Goal: Task Accomplishment & Management: Manage account settings

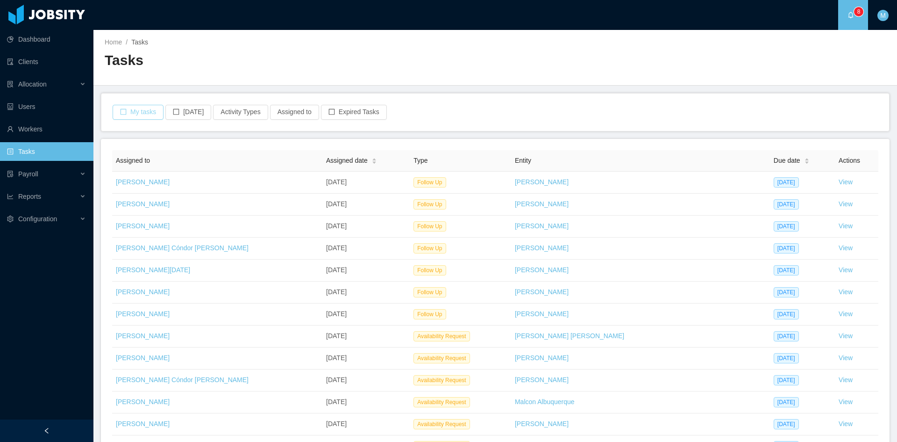
click at [148, 111] on button "My tasks" at bounding box center [138, 112] width 51 height 15
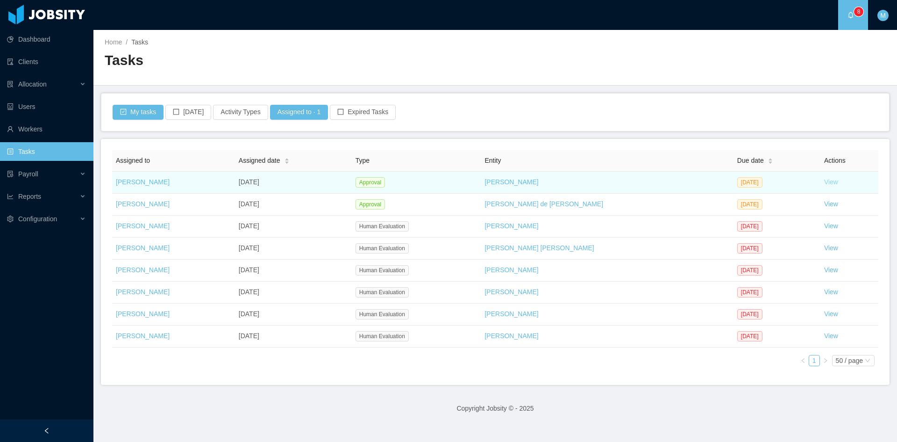
click at [824, 179] on link "View" at bounding box center [831, 181] width 14 height 7
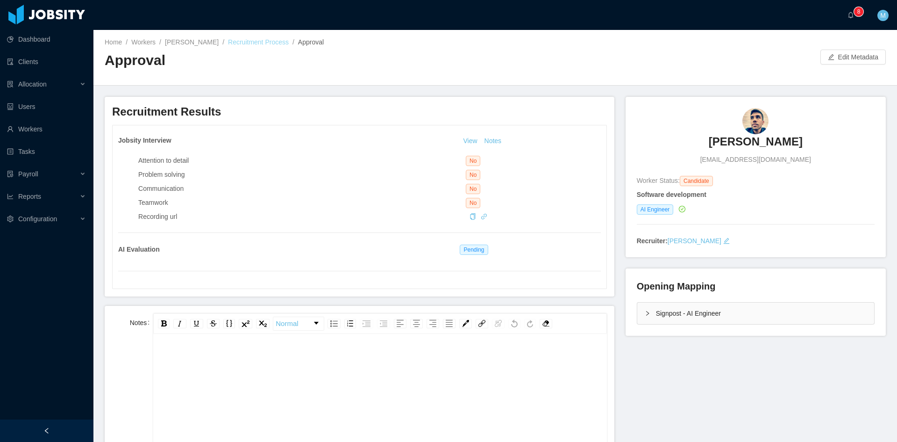
click at [266, 42] on link "Recruitment Process" at bounding box center [258, 41] width 61 height 7
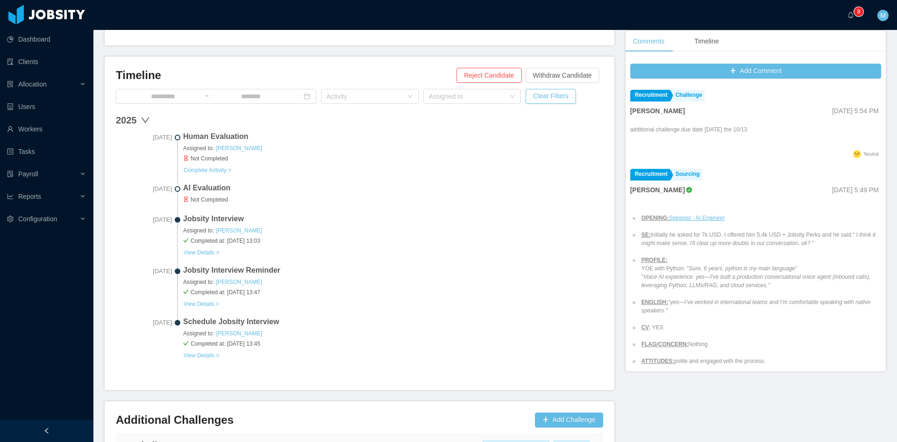
scroll to position [308, 0]
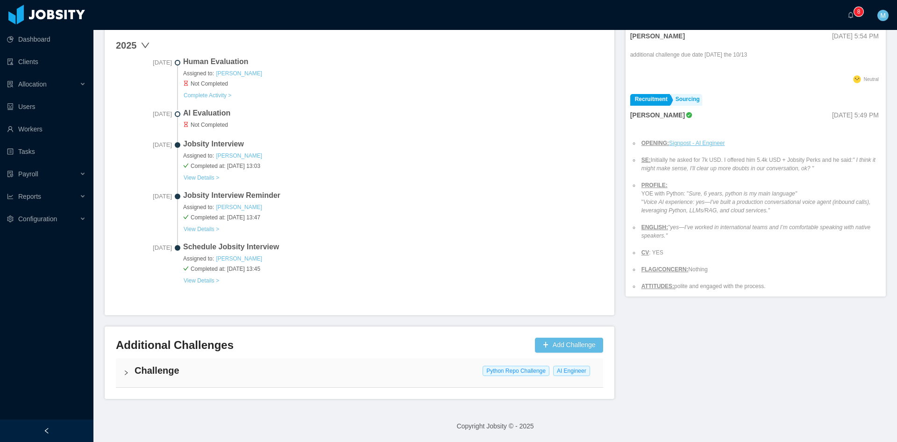
click at [122, 356] on div "Additional Challenges Add Challenge" at bounding box center [359, 347] width 487 height 21
click at [124, 370] on div "Challenge Python Repo Challenge AI Engineer" at bounding box center [359, 372] width 487 height 29
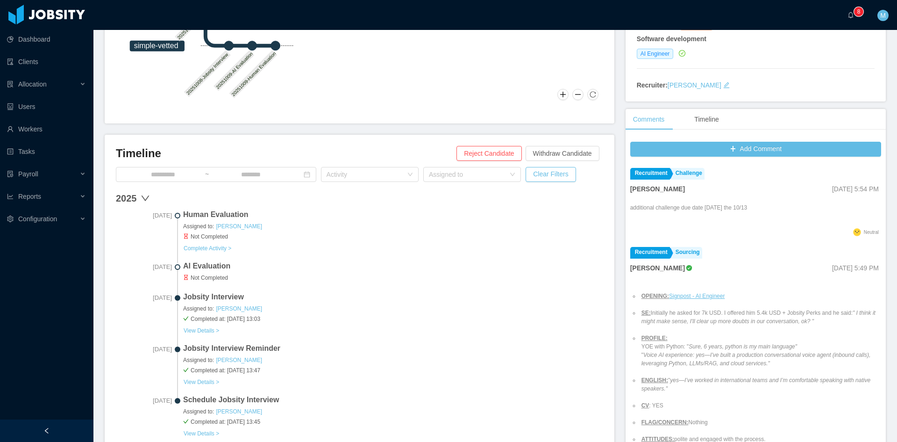
scroll to position [528, 0]
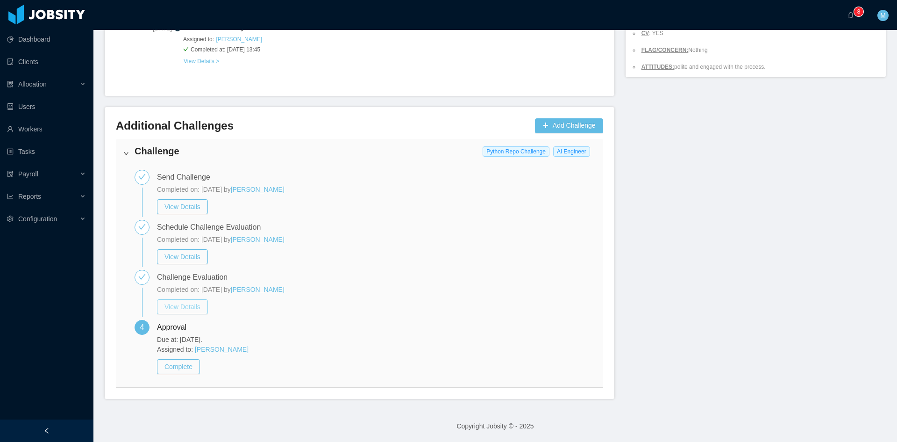
click at [190, 305] on button "View Details" at bounding box center [182, 306] width 51 height 15
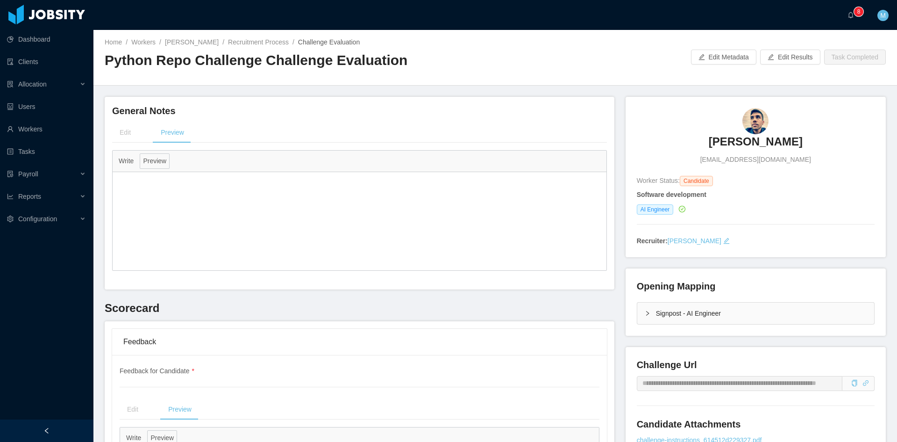
click at [730, 139] on h3 "Arthur Temporim" at bounding box center [756, 141] width 94 height 15
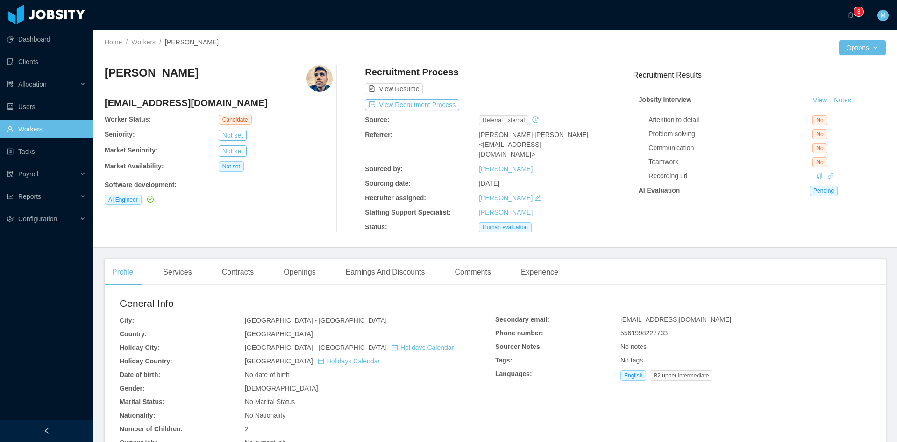
click at [264, 222] on div "Arthur Temporim arthurrtl@gmail.com Worker Status: Candidate Seniority: Not set…" at bounding box center [219, 148] width 228 height 167
click at [415, 104] on button "View Recruitment Process" at bounding box center [412, 104] width 94 height 11
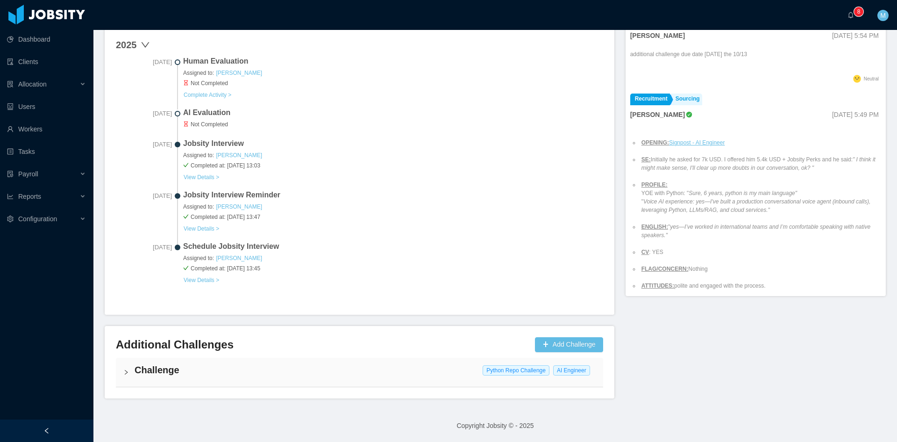
scroll to position [308, 0]
click at [121, 369] on div "Challenge Python Repo Challenge AI Engineer" at bounding box center [359, 372] width 487 height 29
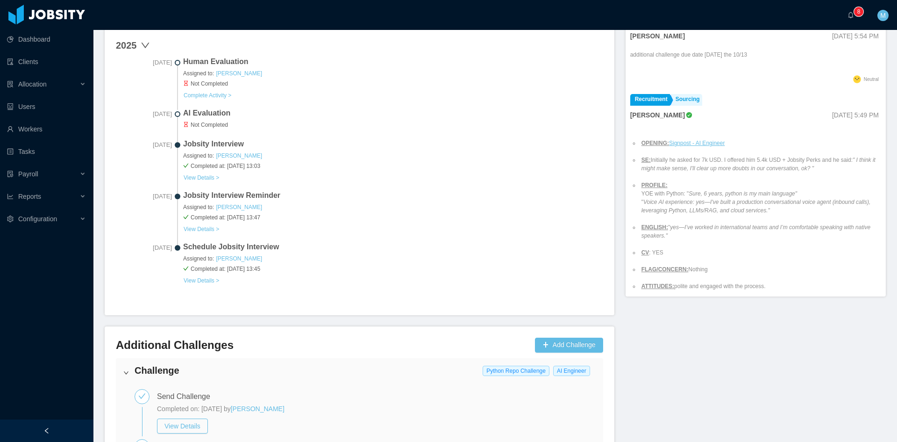
scroll to position [528, 0]
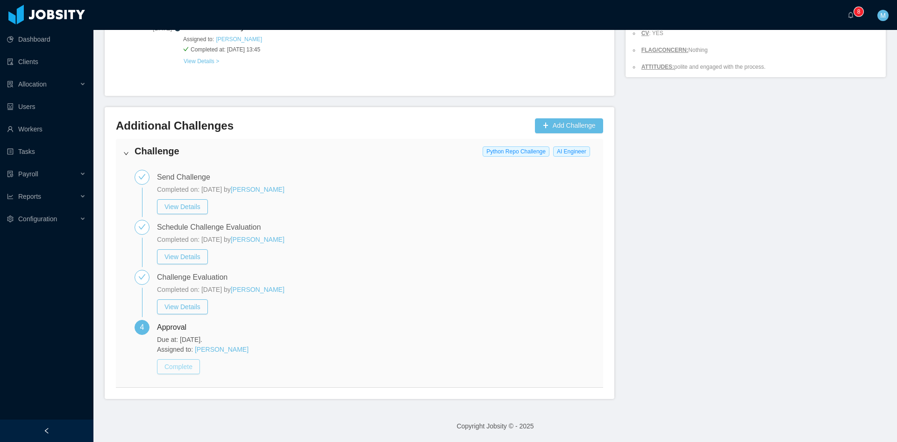
click at [186, 367] on button "Complete" at bounding box center [178, 366] width 43 height 15
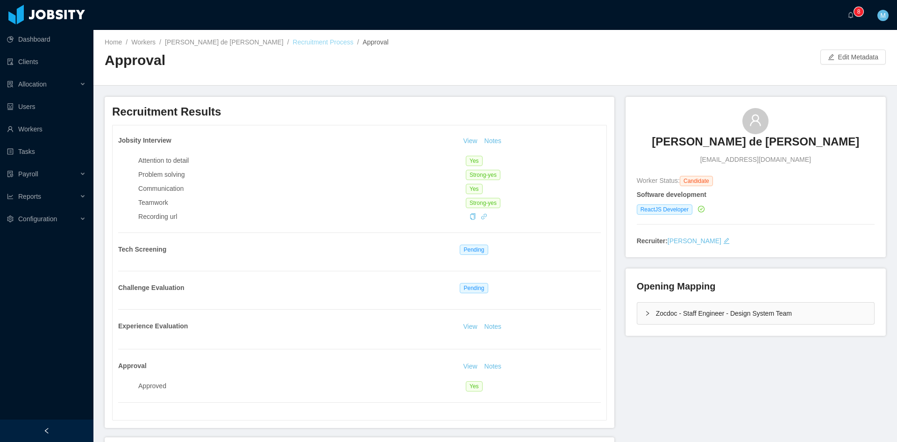
click at [293, 46] on link "Recruitment Process" at bounding box center [323, 41] width 61 height 7
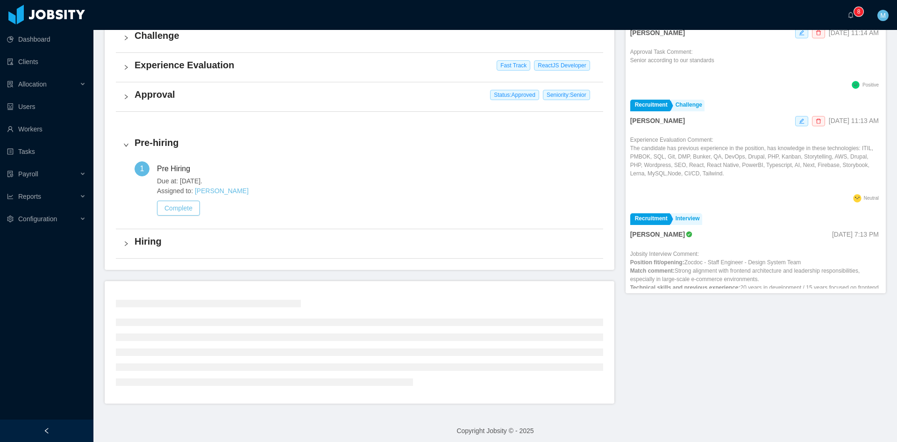
scroll to position [267, 0]
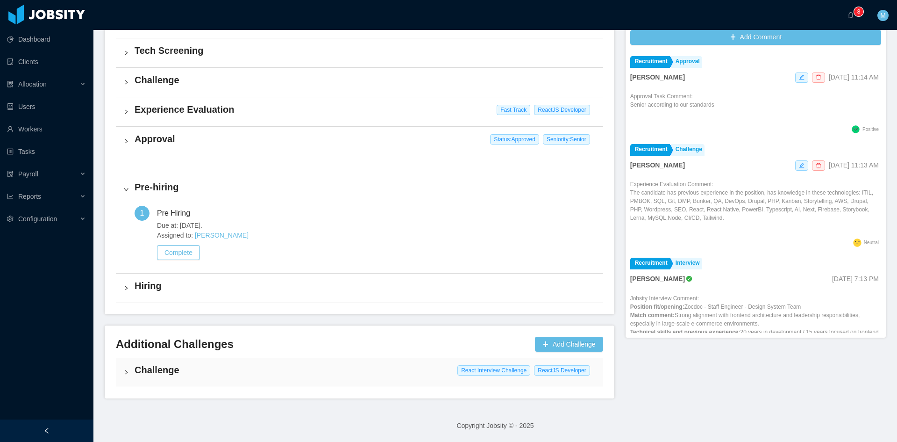
click at [133, 370] on div "Challenge React Interview Challenge ReactJS Developer" at bounding box center [359, 372] width 487 height 29
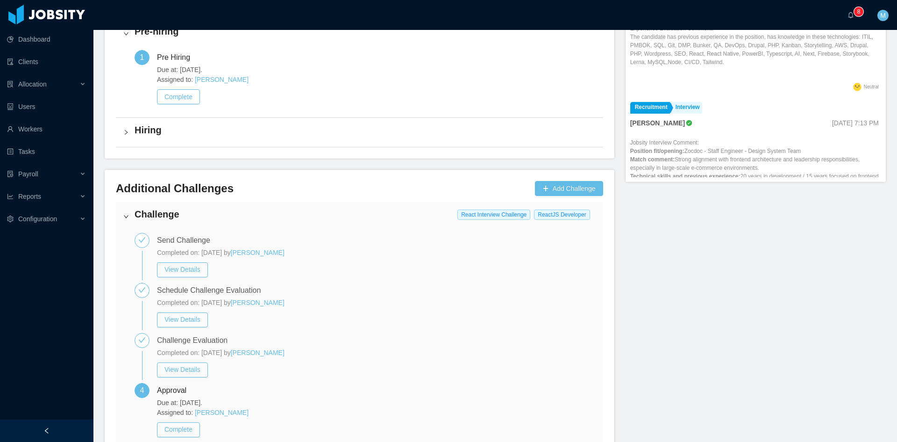
scroll to position [487, 0]
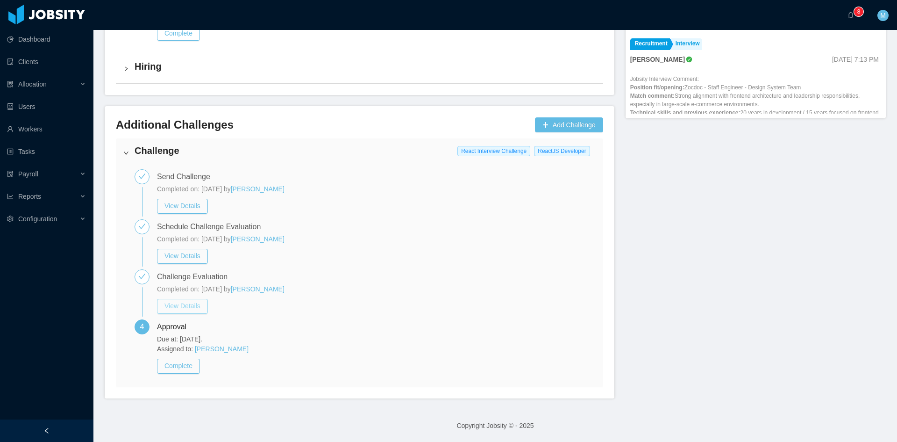
click at [198, 310] on button "View Details" at bounding box center [182, 306] width 51 height 15
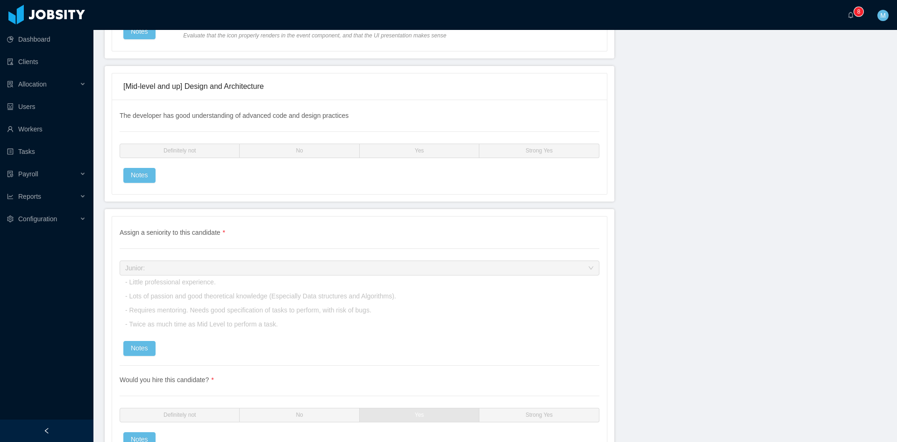
scroll to position [2326, 0]
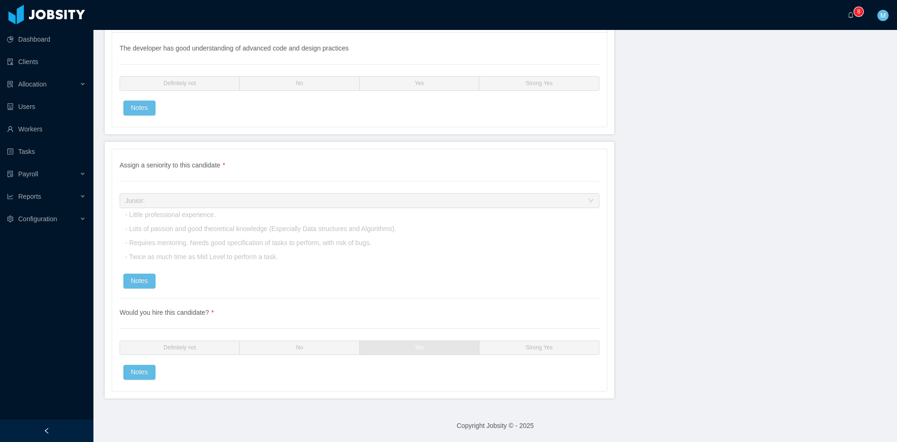
click at [144, 362] on div "Would you hire this candidate? * Definitely not No Yes Strong Yes Notes" at bounding box center [360, 338] width 480 height 81
click at [144, 369] on button "Notes" at bounding box center [139, 372] width 32 height 15
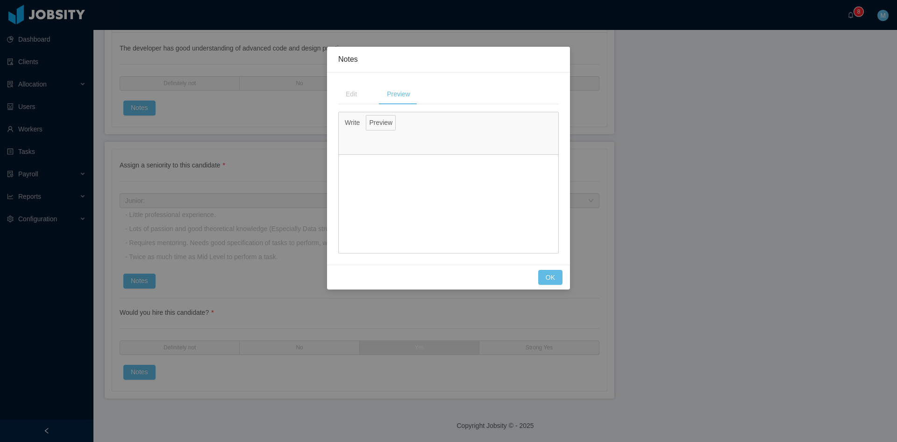
click at [138, 284] on div "Notes Edit Preview Write Preview Cancel OK" at bounding box center [448, 221] width 897 height 442
click at [547, 274] on button "OK" at bounding box center [550, 277] width 24 height 15
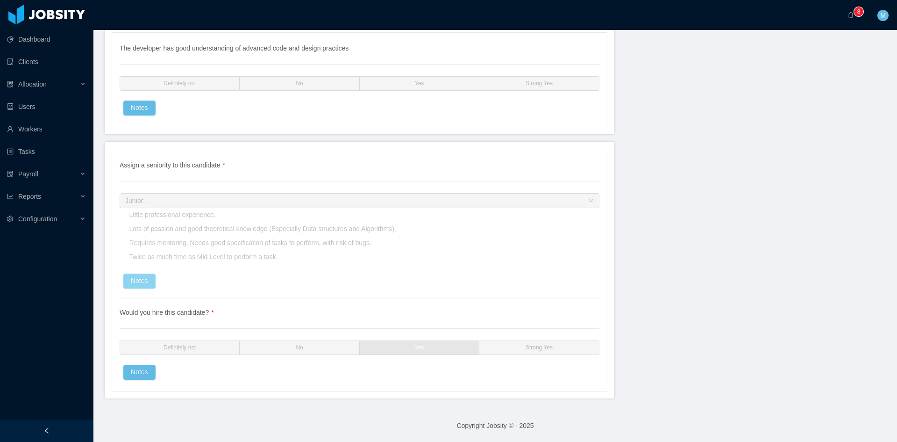
click at [143, 279] on button "Notes" at bounding box center [139, 280] width 32 height 15
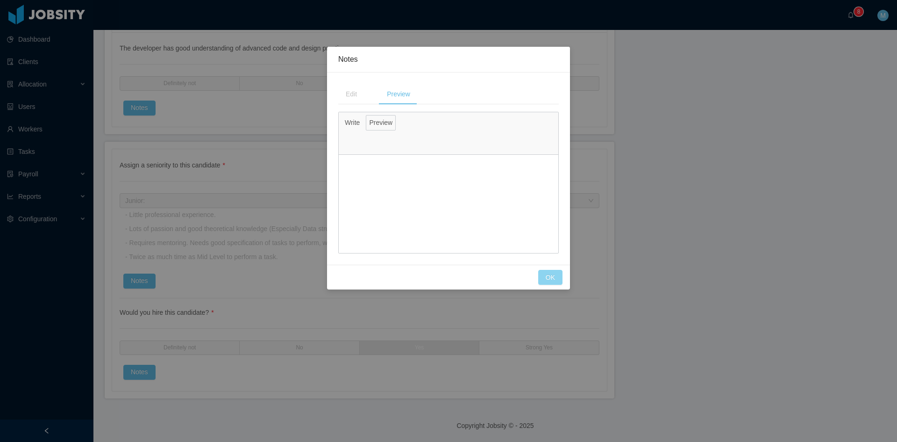
click at [554, 282] on button "OK" at bounding box center [550, 277] width 24 height 15
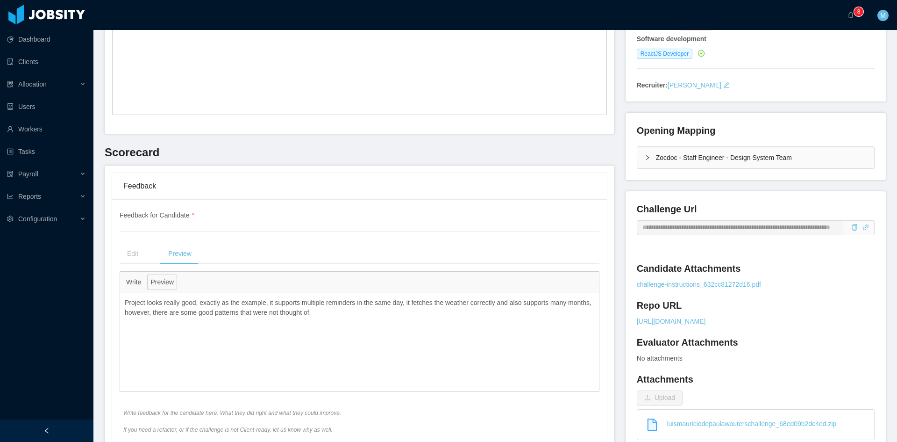
scroll to position [0, 0]
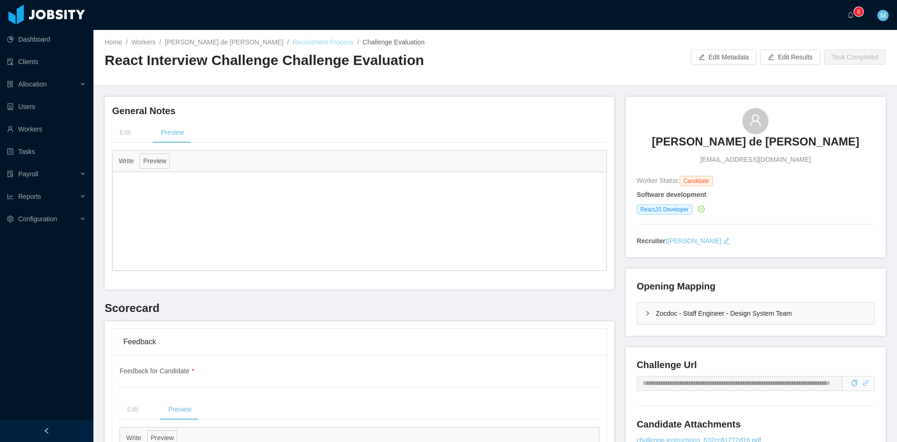
click at [307, 41] on link "Recruitment Process" at bounding box center [323, 41] width 61 height 7
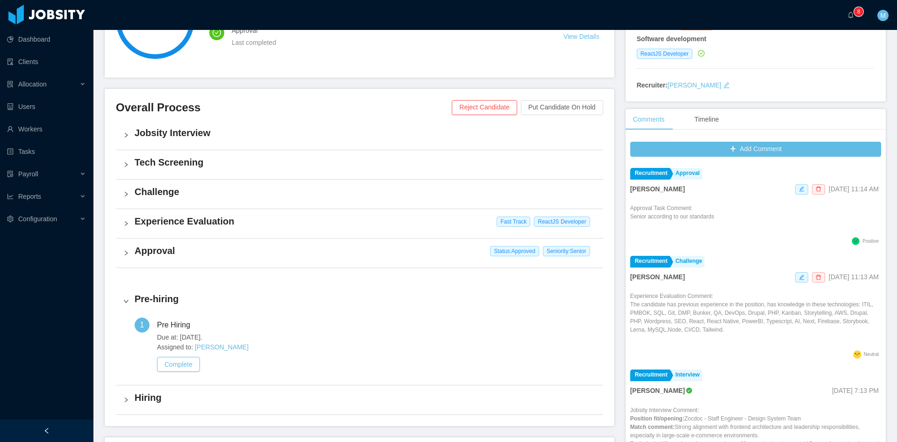
scroll to position [267, 0]
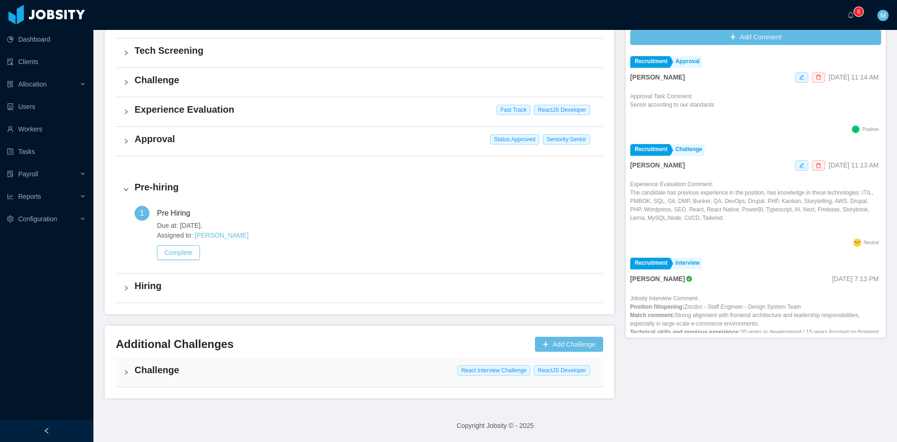
click at [125, 379] on div "Challenge React Interview Challenge ReactJS Developer" at bounding box center [359, 372] width 487 height 29
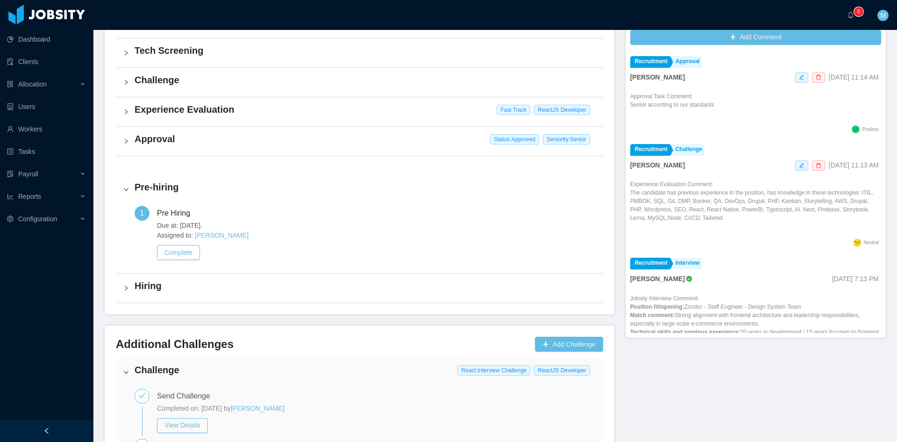
scroll to position [487, 0]
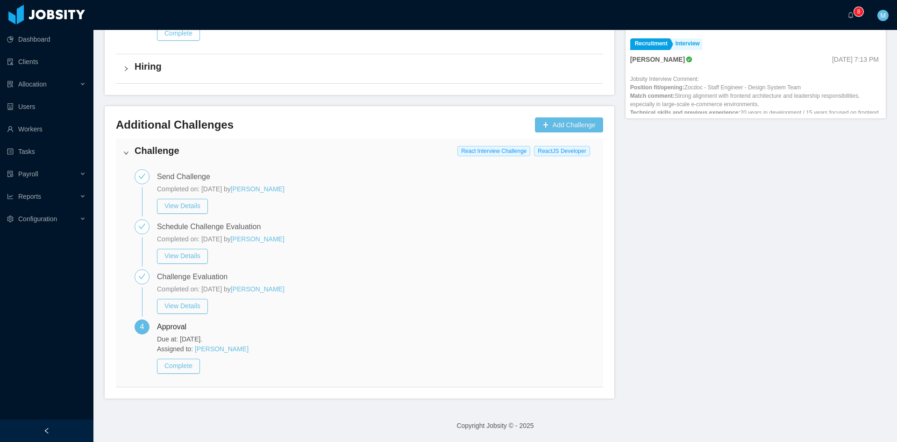
drag, startPoint x: 315, startPoint y: 294, endPoint x: 255, endPoint y: 294, distance: 59.8
click at [255, 294] on div "Completed on: Oct 13th, 2025 by Jonathan Moura" at bounding box center [376, 289] width 439 height 10
copy link "Jonathan Moura"
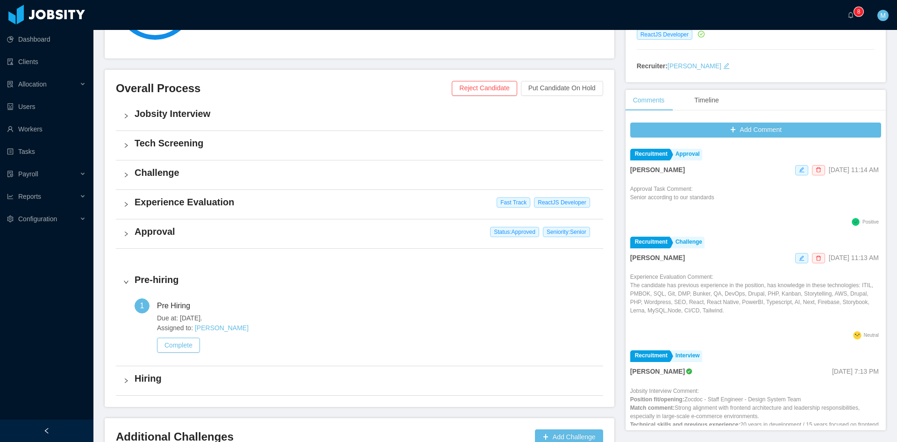
scroll to position [0, 0]
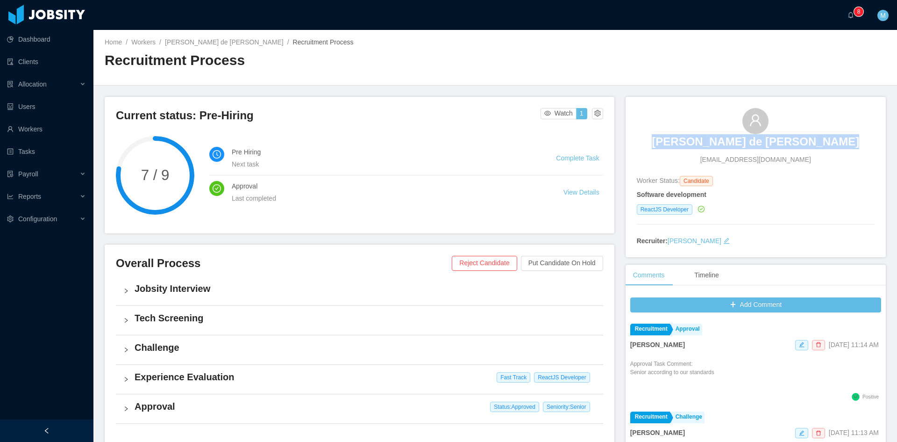
drag, startPoint x: 665, startPoint y: 141, endPoint x: 834, endPoint y: 147, distance: 168.8
click at [834, 147] on div "Luis Mauricio de Paula Wouters luiswouters@gmail.com" at bounding box center [756, 136] width 238 height 57
copy h3 "Luis Mauricio de Paula Wouters"
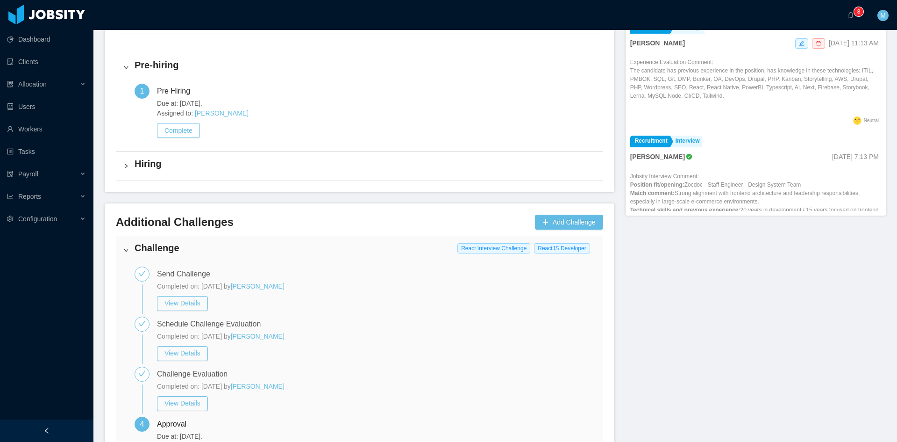
scroll to position [487, 0]
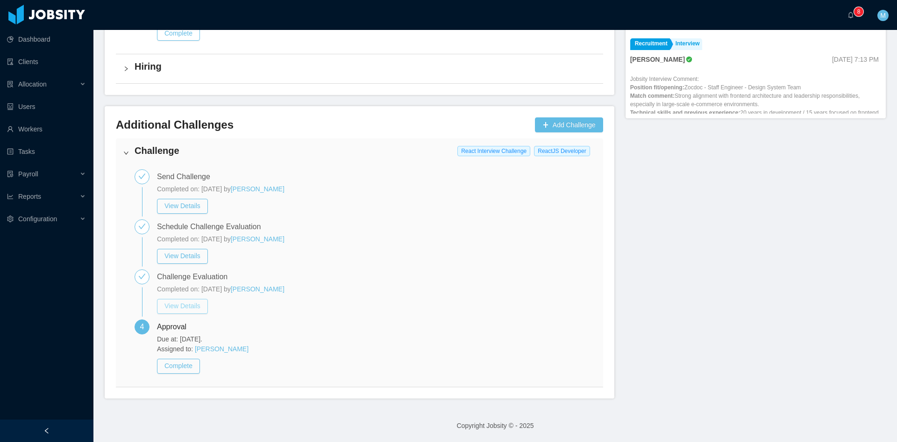
click at [182, 306] on button "View Details" at bounding box center [182, 306] width 51 height 15
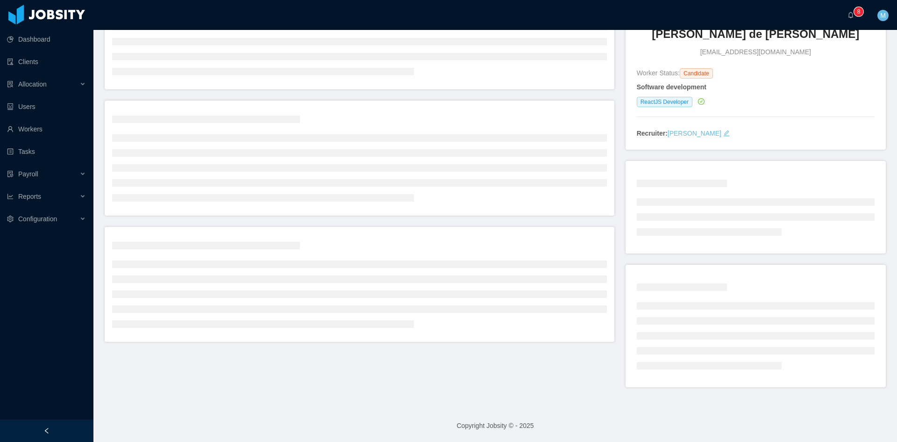
scroll to position [29, 0]
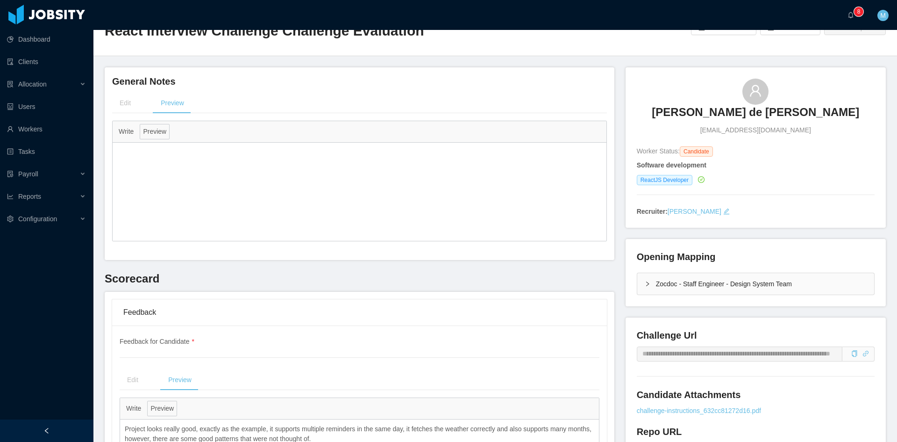
click at [637, 281] on div "Zocdoc - Staff Engineer - Design System Team" at bounding box center [755, 283] width 237 height 21
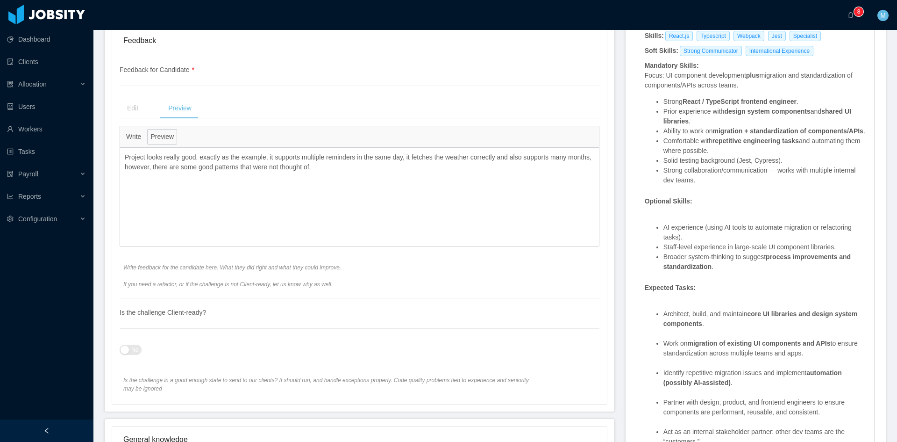
scroll to position [0, 0]
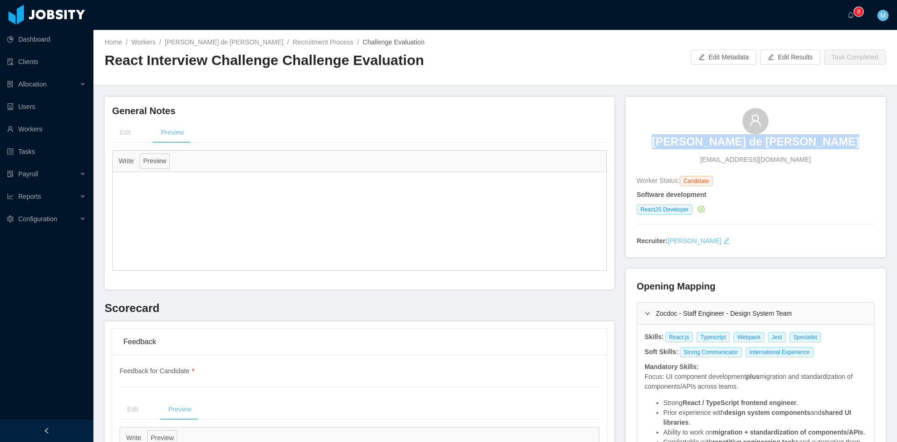
drag, startPoint x: 655, startPoint y: 130, endPoint x: 859, endPoint y: 138, distance: 204.4
click at [859, 138] on div "Luis Mauricio de Paula Wouters luiswouters@gmail.com" at bounding box center [756, 136] width 238 height 57
copy h3 "Luis Mauricio de Paula Wouters"
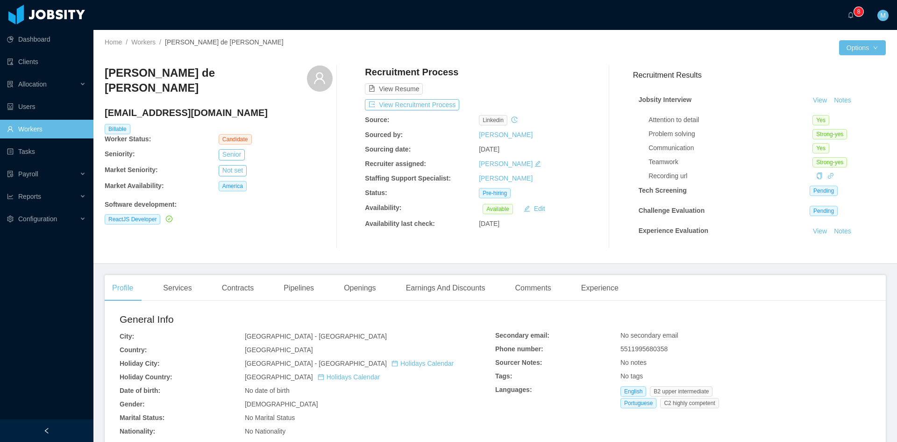
scroll to position [42, 0]
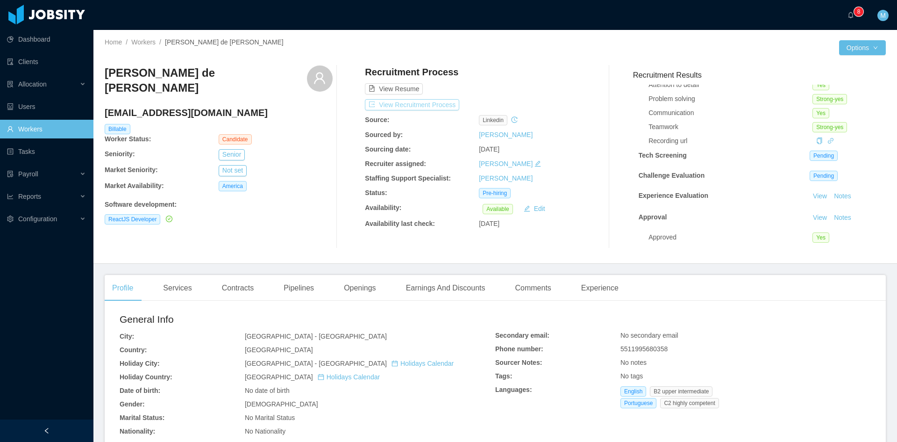
click at [437, 104] on button "View Recruitment Process" at bounding box center [412, 104] width 94 height 11
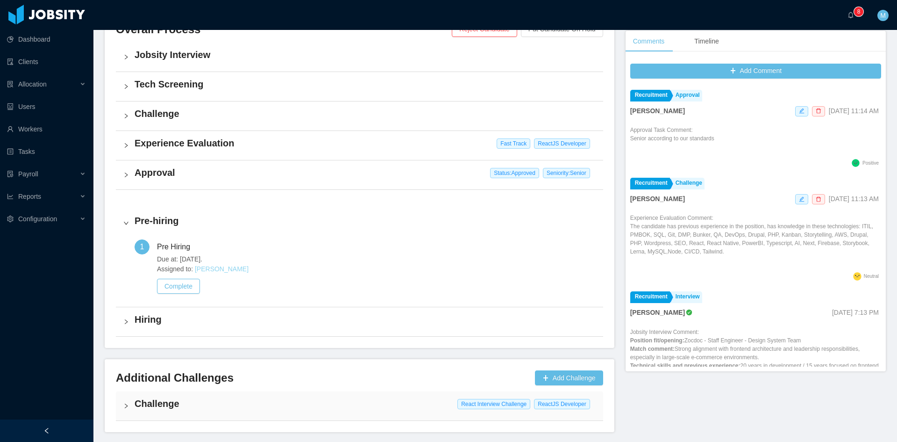
scroll to position [267, 0]
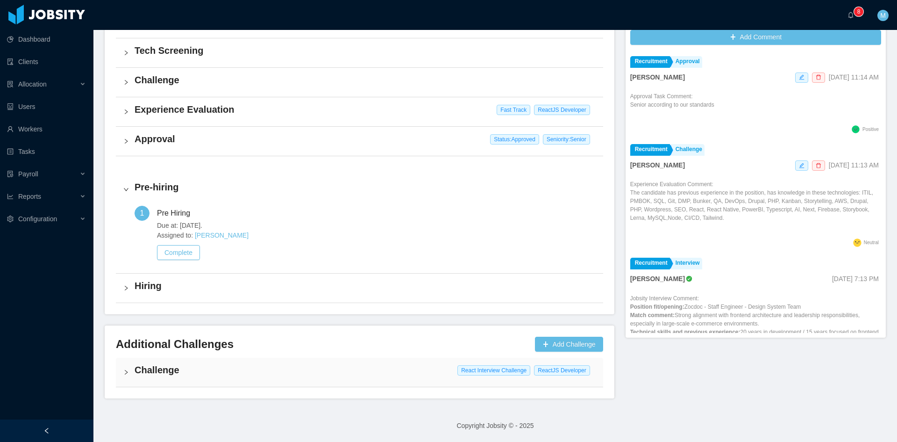
click at [122, 372] on div "Challenge React Interview Challenge ReactJS Developer" at bounding box center [359, 372] width 487 height 29
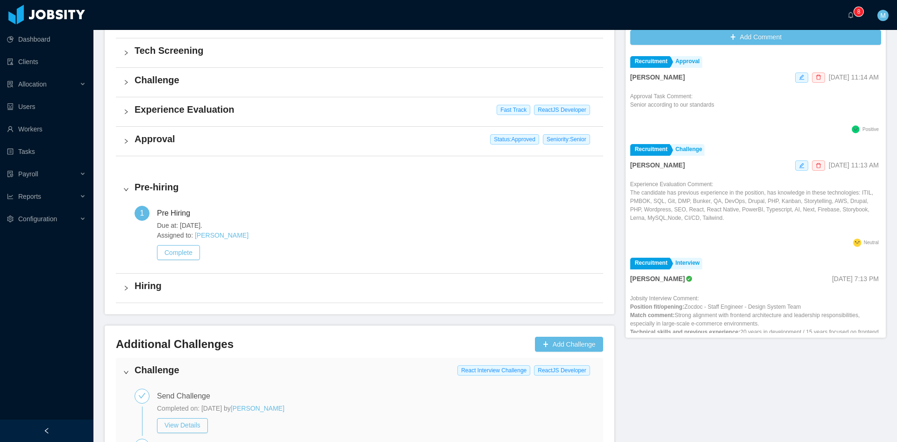
scroll to position [487, 0]
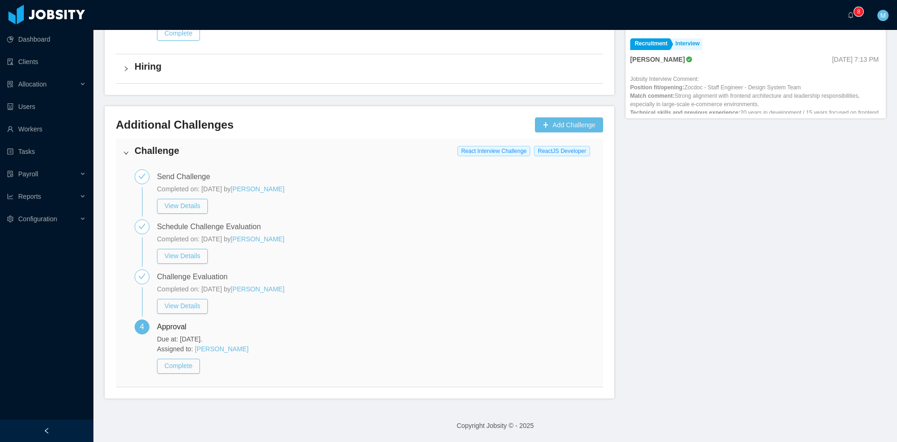
click at [720, 291] on div "Current status: Pre-Hiring Watch 1 7 / 9 Pre Hiring Next task Complete Task App…" at bounding box center [495, 4] width 781 height 788
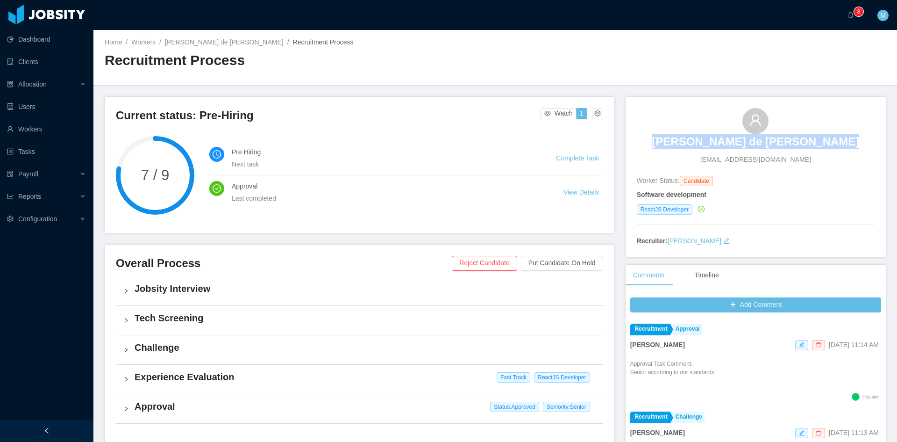
drag, startPoint x: 663, startPoint y: 143, endPoint x: 852, endPoint y: 143, distance: 188.8
click at [852, 143] on div "Luis Mauricio de Paula Wouters luiswouters@gmail.com" at bounding box center [756, 136] width 238 height 57
copy h3 "Luis Mauricio de Paula Wouters"
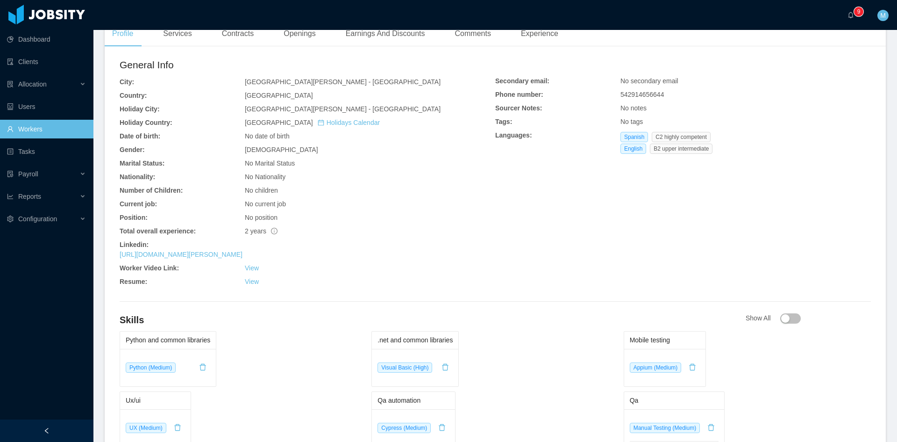
scroll to position [312, 0]
